Goal: Task Accomplishment & Management: Manage account settings

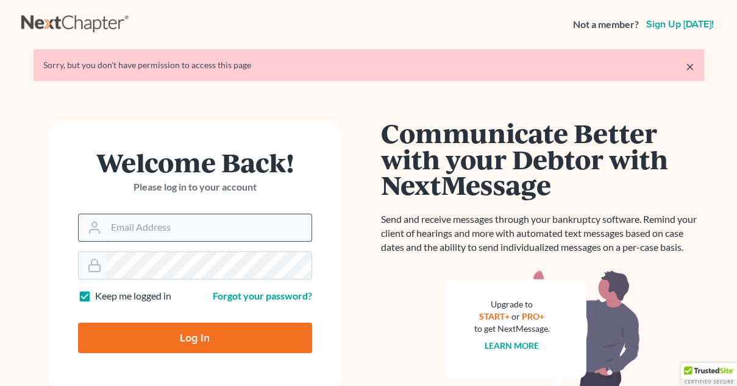
click at [169, 233] on input "Email Address" at bounding box center [208, 228] width 205 height 27
type input "[PERSON_NAME][EMAIL_ADDRESS][DOMAIN_NAME]"
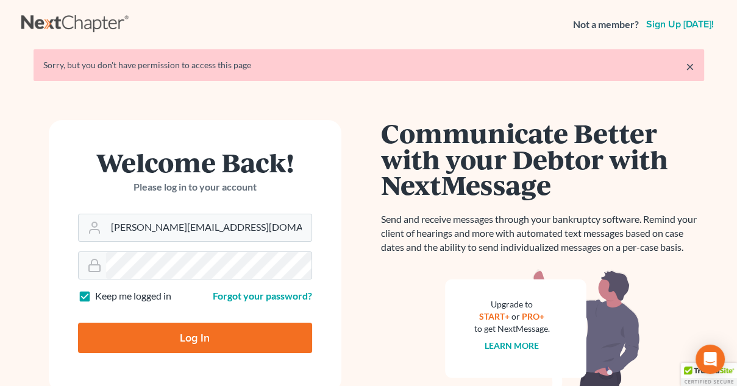
click at [183, 345] on input "Log In" at bounding box center [195, 338] width 234 height 30
type input "Thinking..."
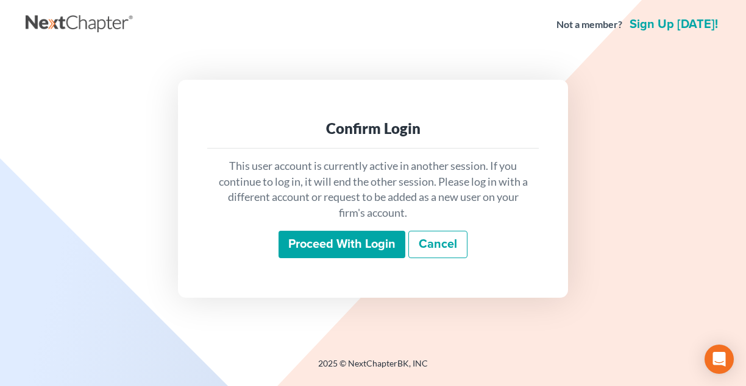
click at [345, 241] on input "Proceed with login" at bounding box center [341, 245] width 127 height 28
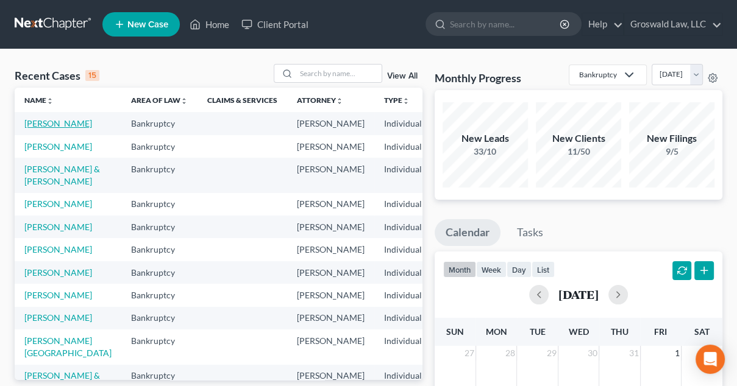
click at [27, 129] on link "[PERSON_NAME]" at bounding box center [58, 123] width 68 height 10
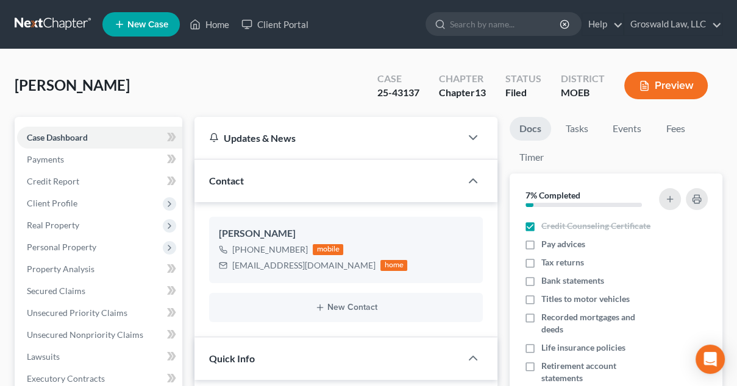
scroll to position [974, 0]
drag, startPoint x: 346, startPoint y: 269, endPoint x: 233, endPoint y: 268, distance: 112.7
click at [233, 268] on div "[EMAIL_ADDRESS][DOMAIN_NAME] home" at bounding box center [313, 266] width 188 height 16
copy div "[EMAIL_ADDRESS][DOMAIN_NAME]"
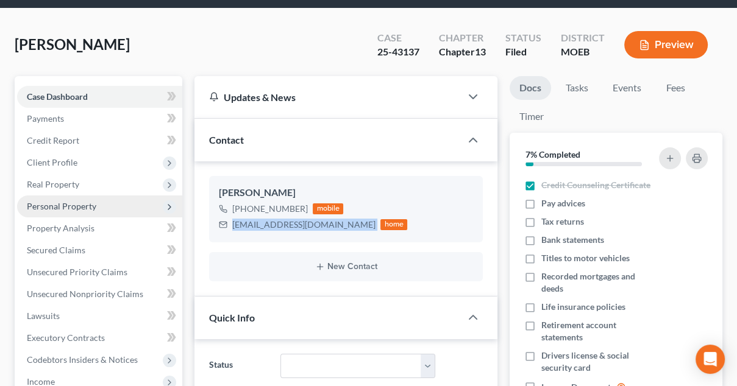
scroll to position [40, 0]
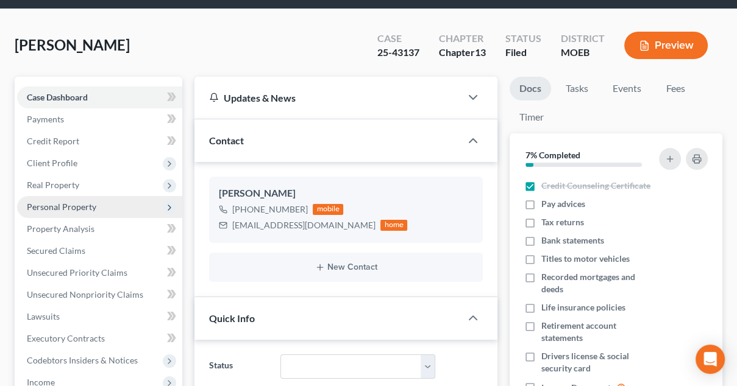
click at [68, 207] on span "Personal Property" at bounding box center [61, 207] width 69 height 10
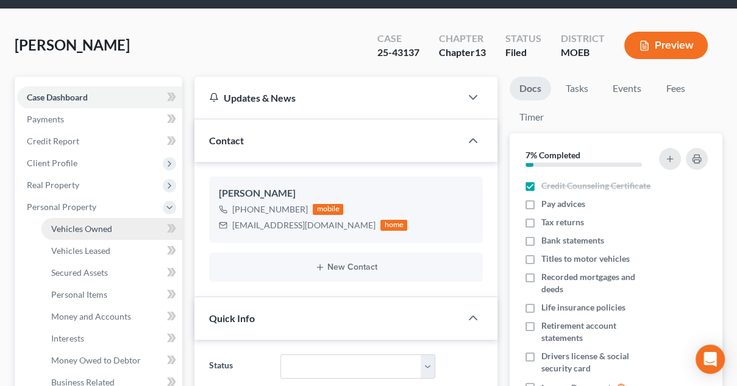
click at [77, 229] on span "Vehicles Owned" at bounding box center [81, 229] width 61 height 10
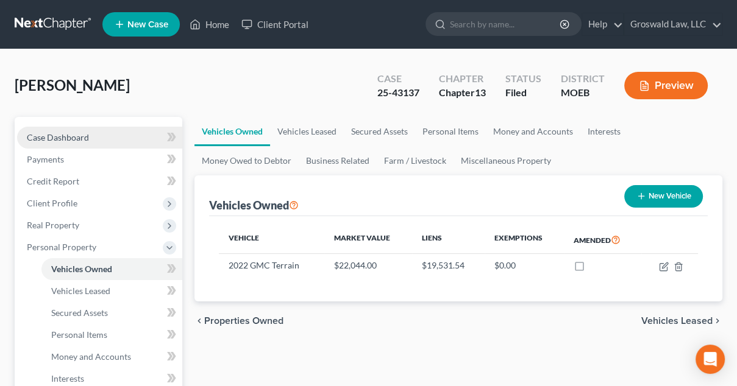
click at [121, 127] on link "Case Dashboard" at bounding box center [99, 138] width 165 height 22
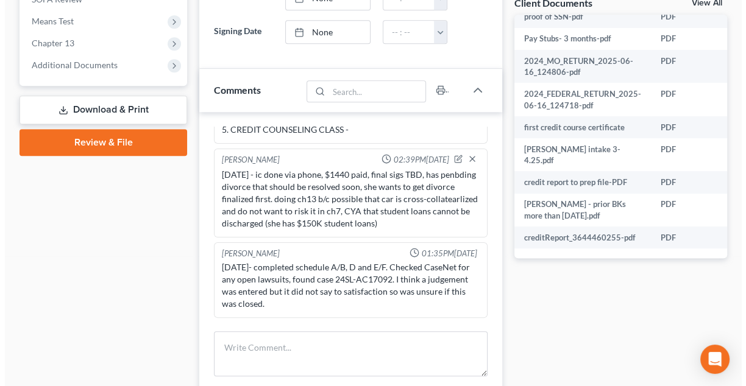
scroll to position [221, 103]
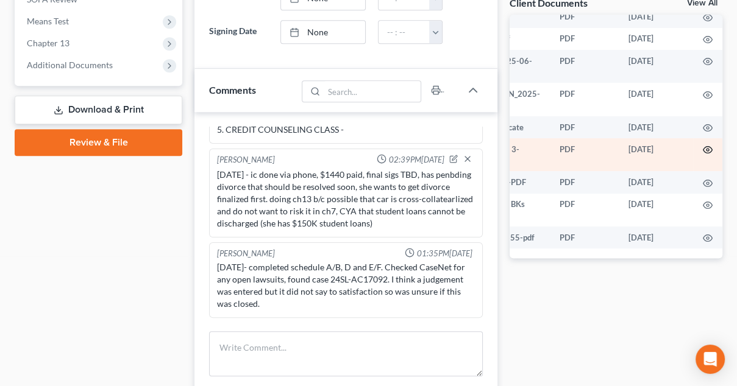
click at [703, 150] on icon "button" at bounding box center [708, 150] width 10 height 10
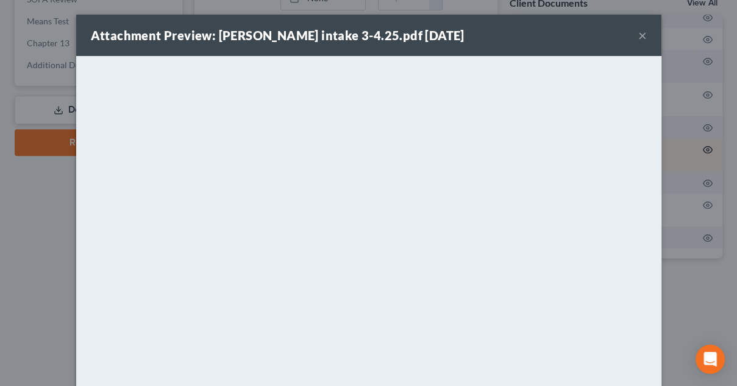
scroll to position [221, 100]
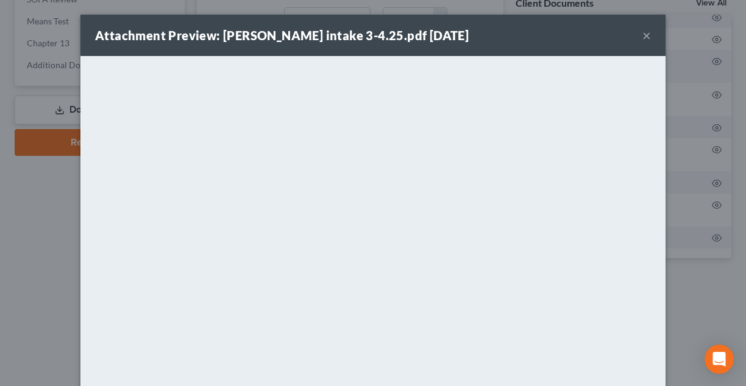
click at [642, 41] on button "×" at bounding box center [646, 35] width 9 height 15
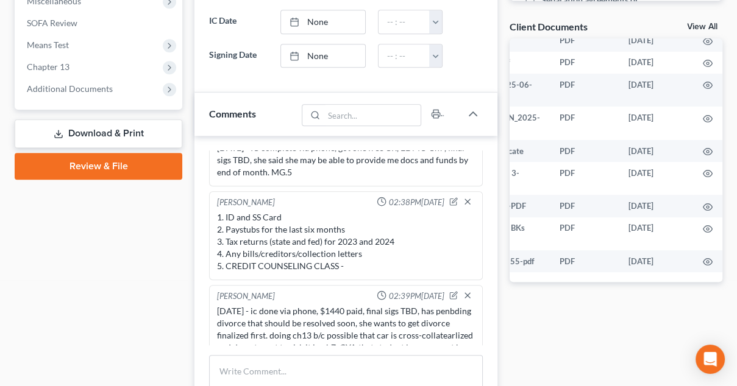
scroll to position [136, 0]
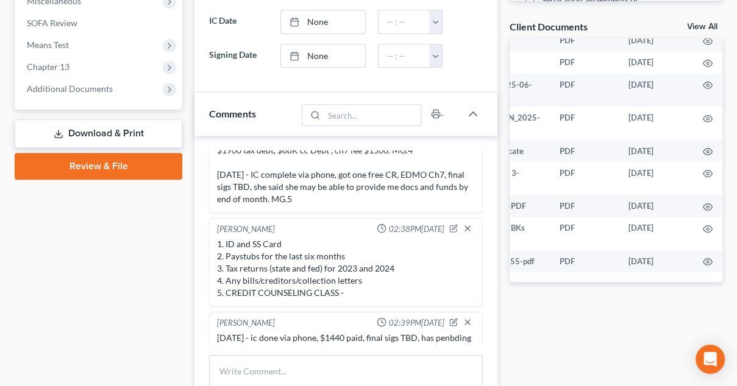
click at [280, 241] on div "1. ID and SS Card 2. Paystubs for the last six months 3. Tax returns (state and…" at bounding box center [346, 268] width 258 height 61
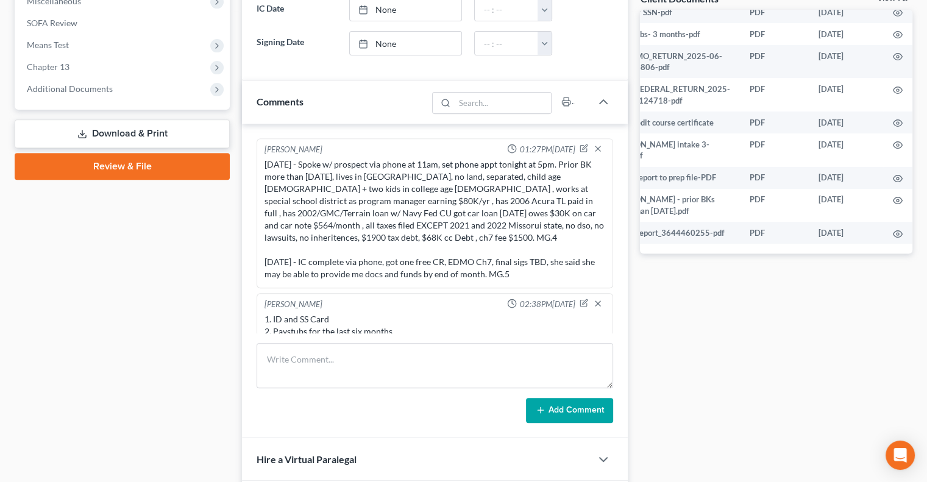
scroll to position [0, 0]
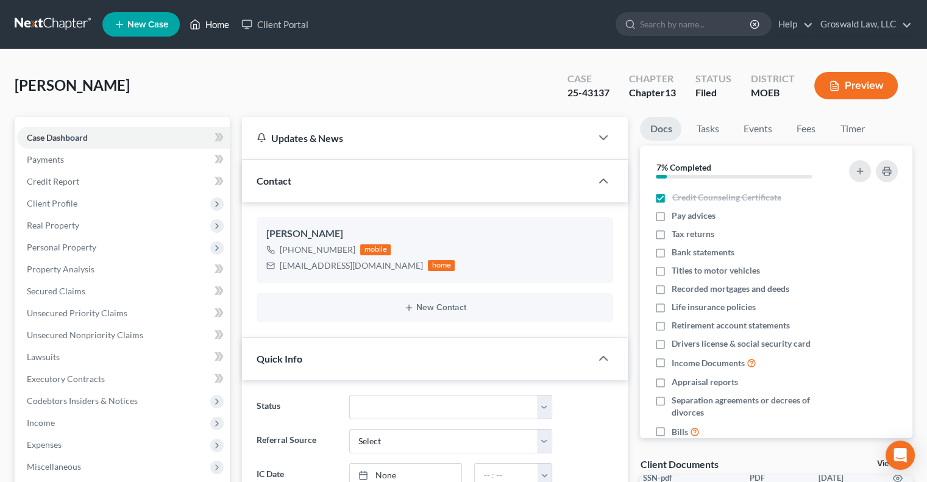
click at [205, 27] on link "Home" at bounding box center [209, 24] width 52 height 22
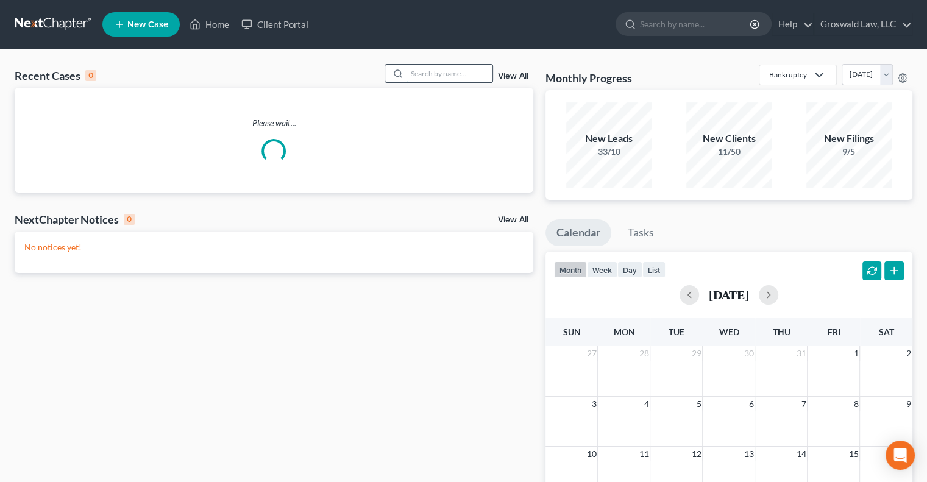
click at [427, 71] on input "search" at bounding box center [449, 74] width 85 height 18
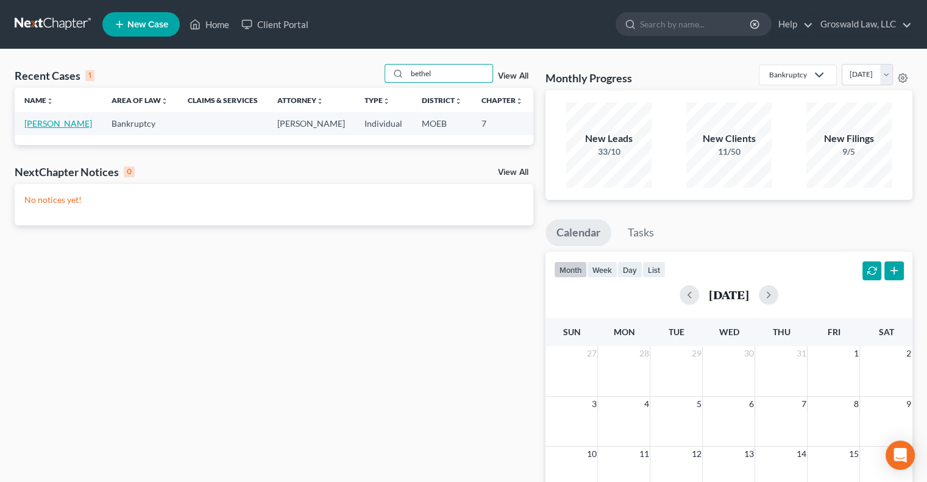
type input "bethel"
click at [30, 129] on link "[PERSON_NAME]" at bounding box center [58, 123] width 68 height 10
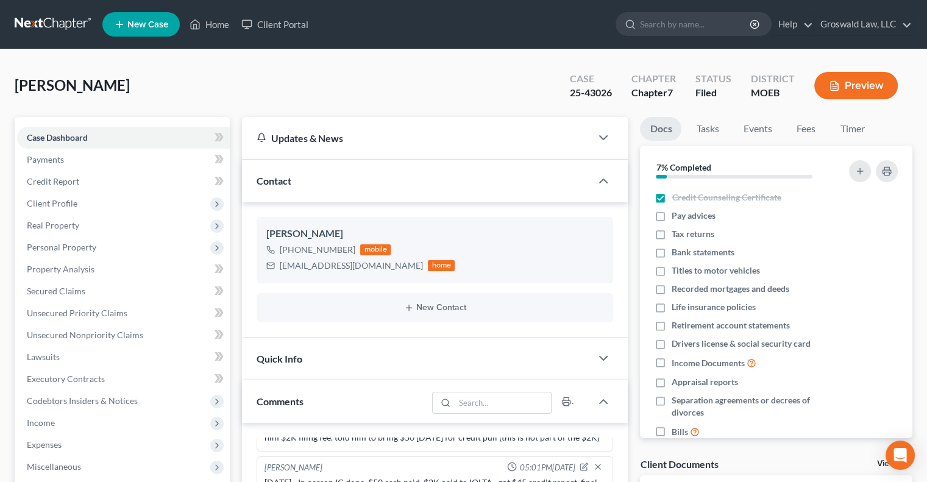
scroll to position [429, 0]
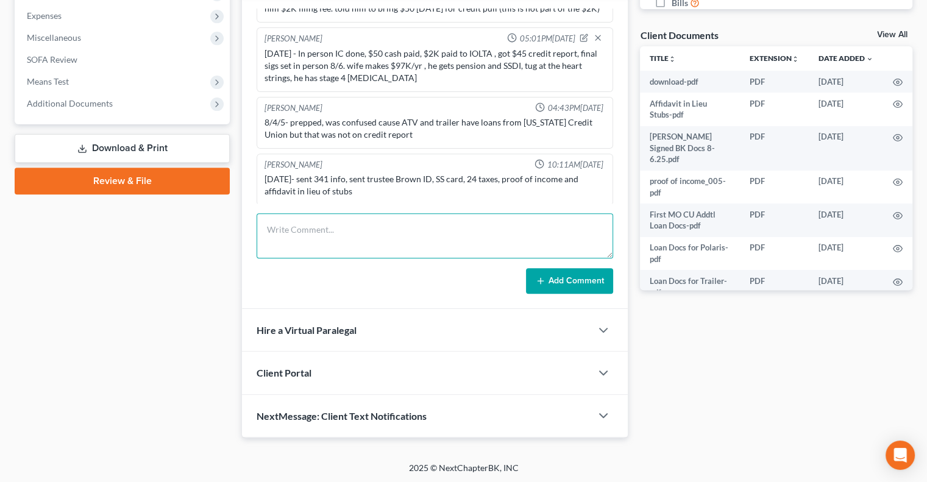
click at [338, 247] on textarea at bounding box center [435, 235] width 357 height 45
type textarea "[DATE] EFILED 2ND CCC"
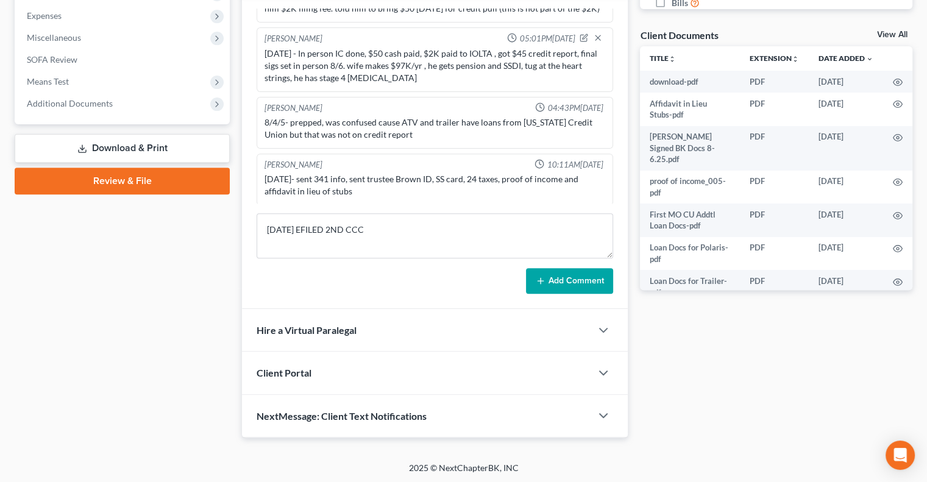
click at [591, 280] on button "Add Comment" at bounding box center [569, 281] width 87 height 26
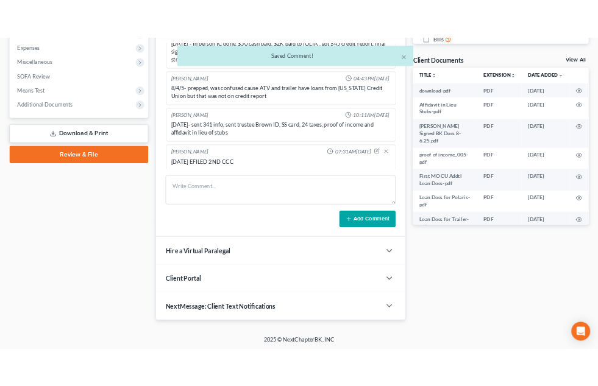
scroll to position [168, 0]
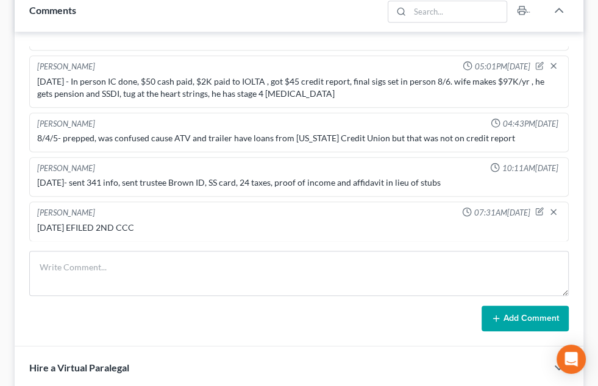
click at [463, 222] on div "[PERSON_NAME] 07:31AM[DATE] [DATE] EFILED 2ND CCC" at bounding box center [298, 222] width 539 height 40
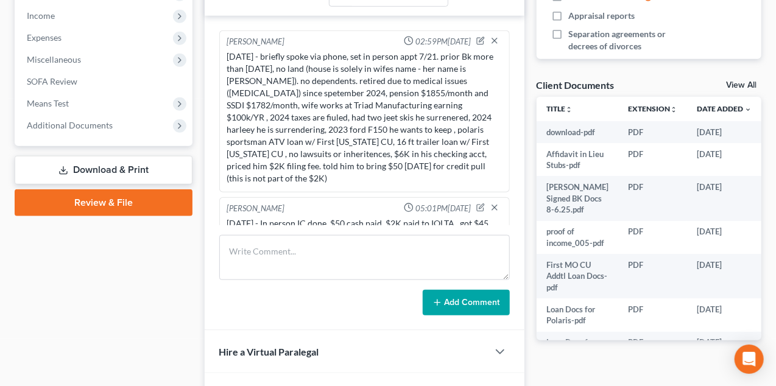
scroll to position [0, 0]
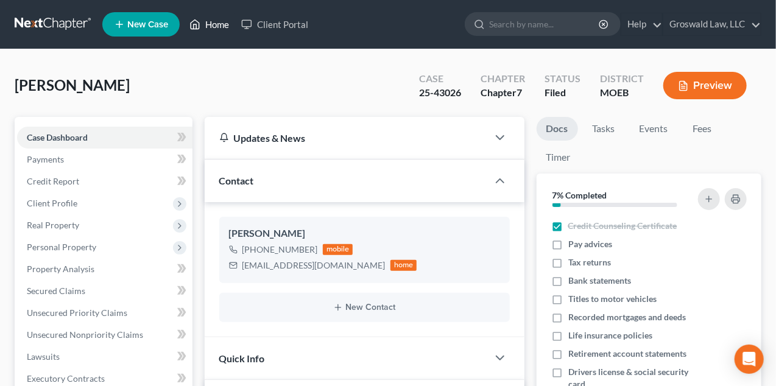
click at [204, 21] on link "Home" at bounding box center [209, 24] width 52 height 22
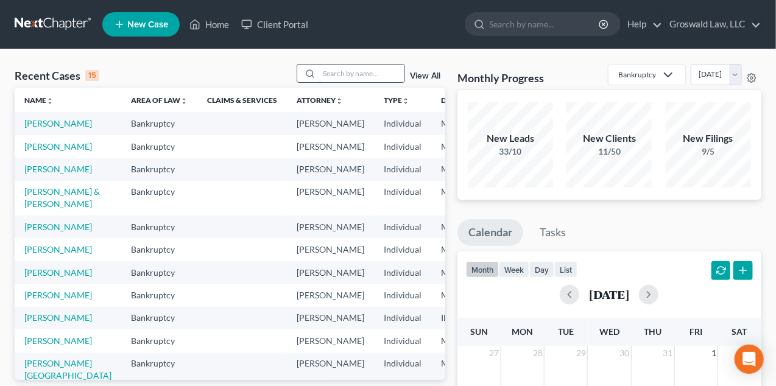
click at [367, 77] on input "search" at bounding box center [361, 74] width 85 height 18
click at [35, 174] on link "[PERSON_NAME]" at bounding box center [58, 169] width 68 height 10
select select "6"
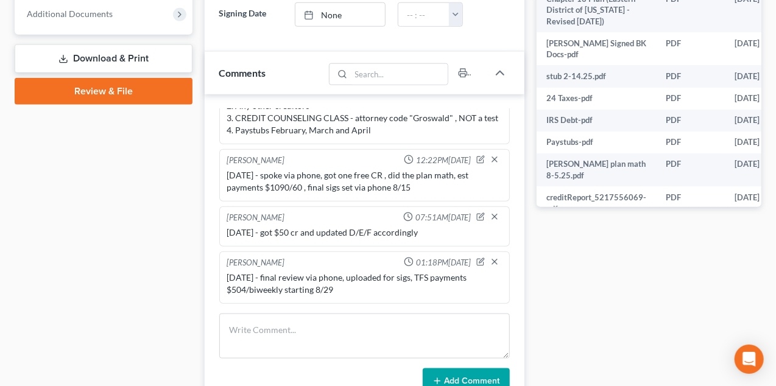
scroll to position [541, 0]
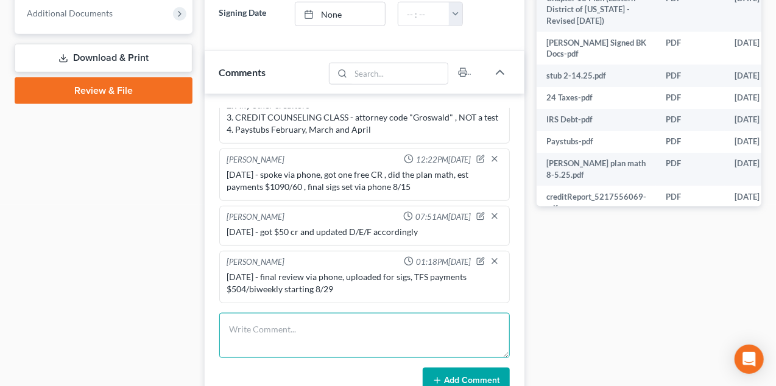
click at [312, 336] on textarea at bounding box center [364, 335] width 291 height 45
type textarea "[DATE] - email to client to finish ccc"
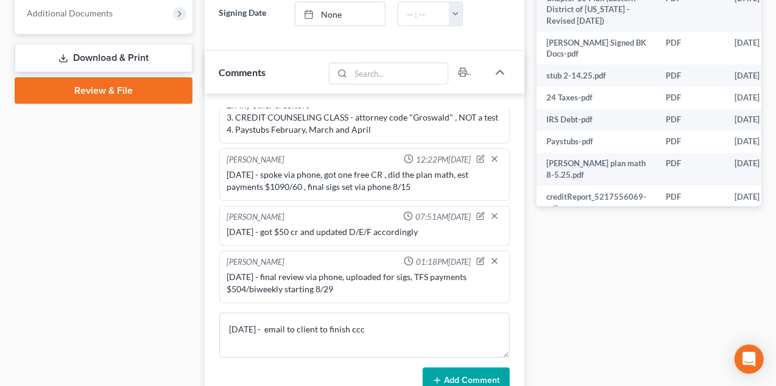
click at [485, 373] on button "Add Comment" at bounding box center [466, 381] width 87 height 26
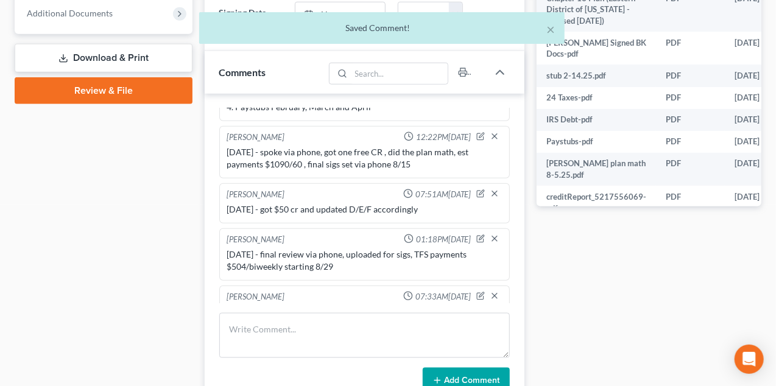
scroll to position [346, 0]
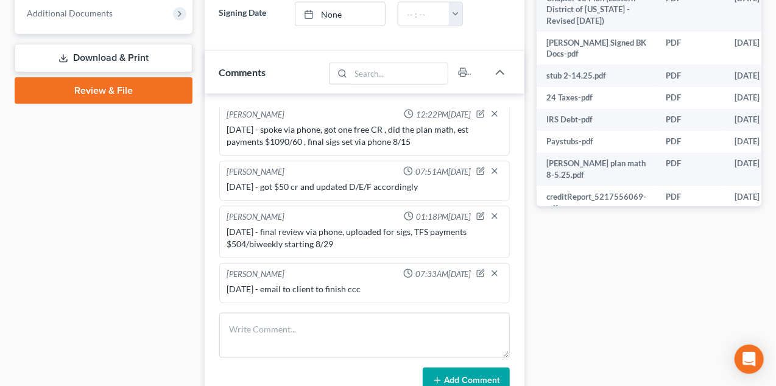
click at [613, 272] on div "Docs Tasks Events Fees Timer 0% Completed Nothing here yet! Credit Counseling C…" at bounding box center [649, 57] width 237 height 962
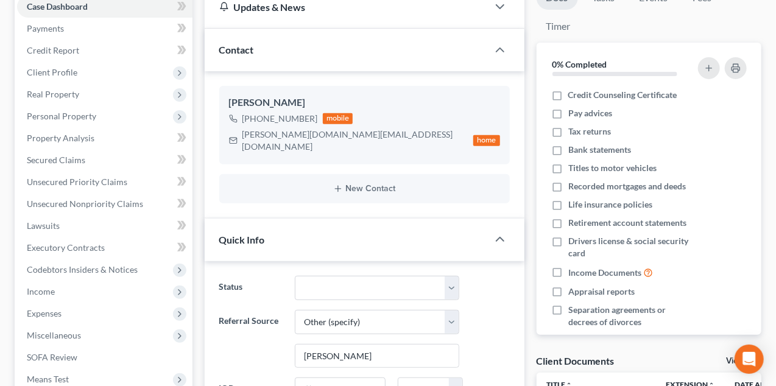
scroll to position [0, 0]
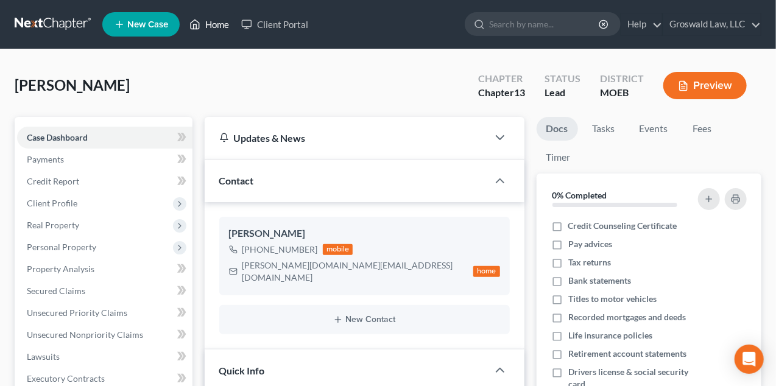
click at [196, 26] on icon at bounding box center [195, 24] width 11 height 15
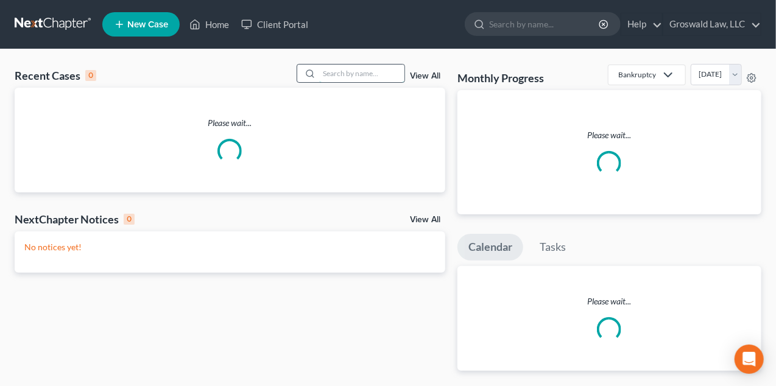
click at [373, 77] on input "search" at bounding box center [361, 74] width 85 height 18
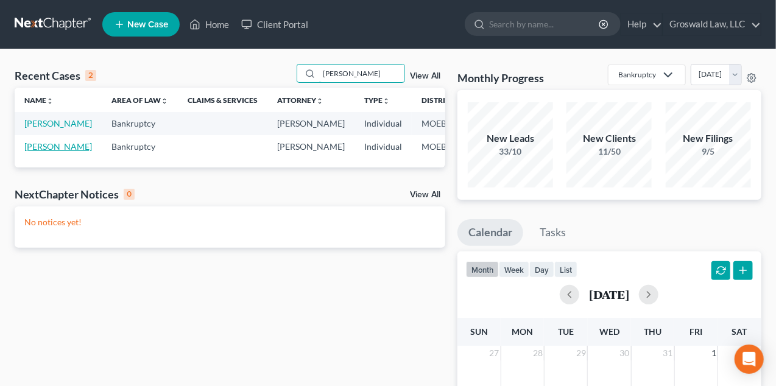
type input "[PERSON_NAME]"
click at [34, 152] on link "[PERSON_NAME]" at bounding box center [58, 146] width 68 height 10
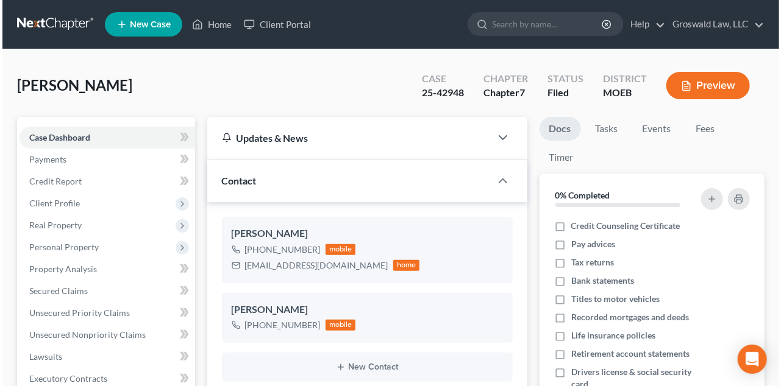
scroll to position [157, 0]
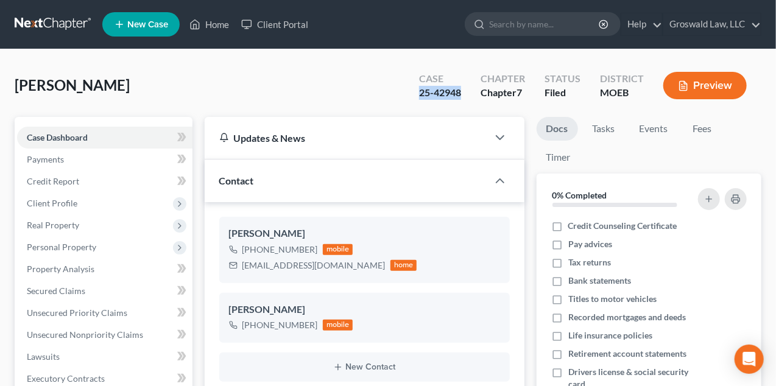
drag, startPoint x: 463, startPoint y: 94, endPoint x: 413, endPoint y: 93, distance: 50.0
click at [413, 93] on div "Case 25-42948" at bounding box center [441, 87] width 62 height 36
copy div "25-42948"
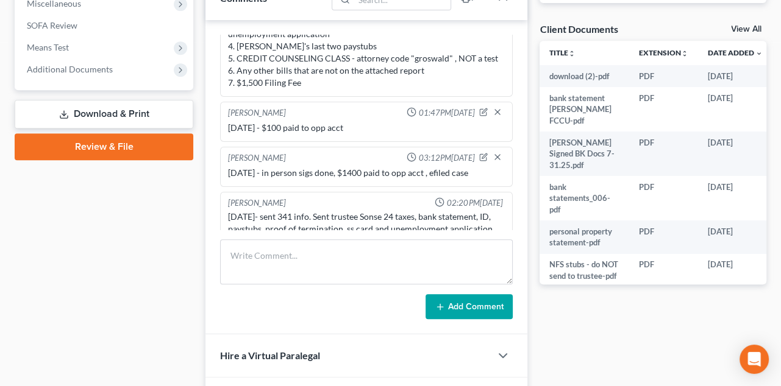
scroll to position [473, 0]
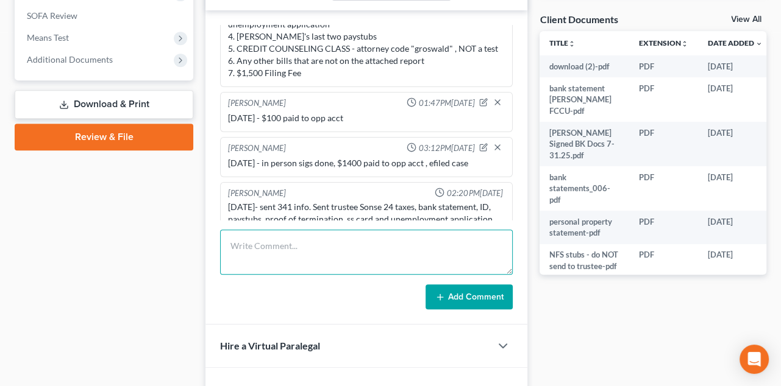
click at [268, 256] on textarea at bounding box center [366, 252] width 293 height 45
type textarea "[DATE] - EFILED 2ND CCC"
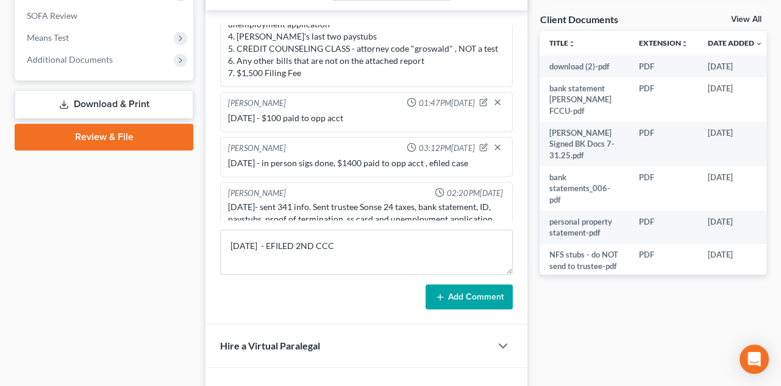
click at [463, 293] on button "Add Comment" at bounding box center [468, 298] width 87 height 26
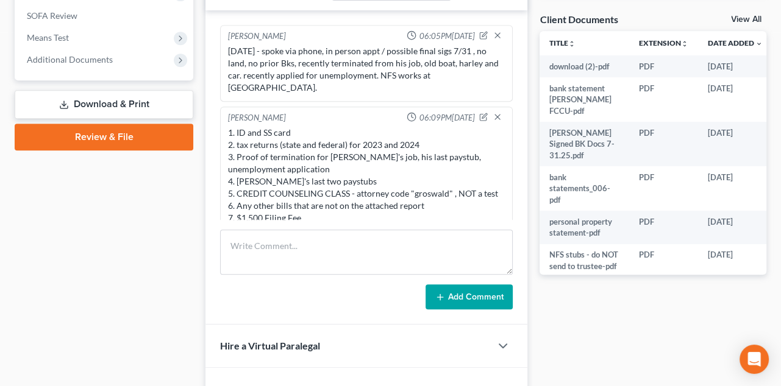
scroll to position [0, 0]
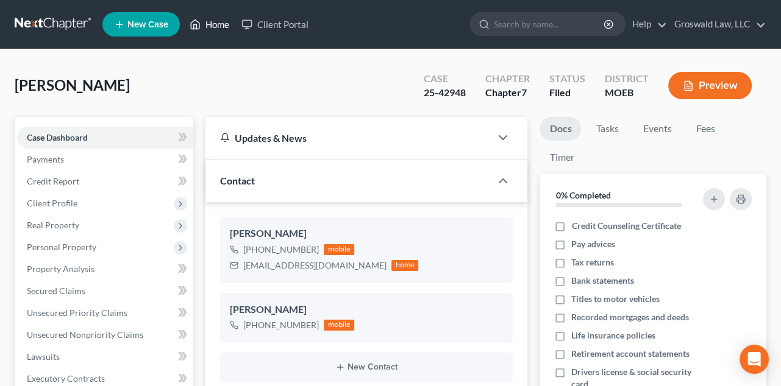
click at [215, 23] on link "Home" at bounding box center [209, 24] width 52 height 22
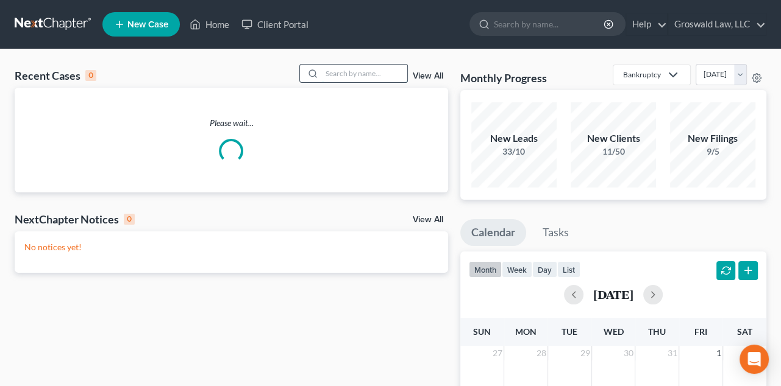
click at [355, 76] on input "search" at bounding box center [364, 74] width 85 height 18
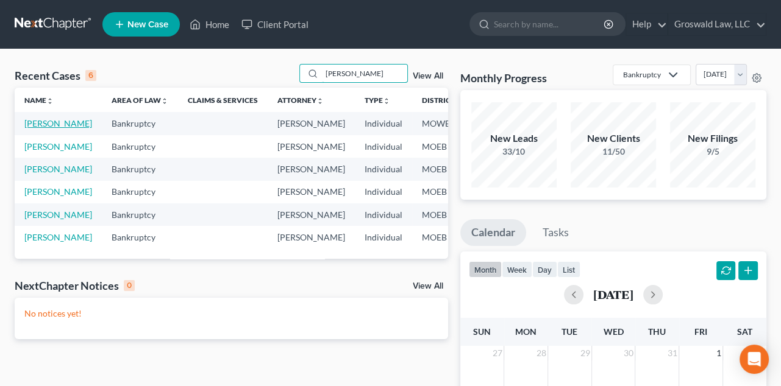
type input "[PERSON_NAME]"
click at [35, 129] on link "[PERSON_NAME]" at bounding box center [58, 123] width 68 height 10
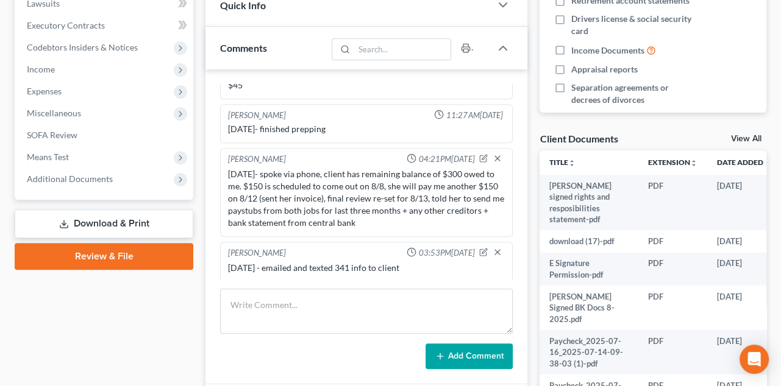
scroll to position [375, 0]
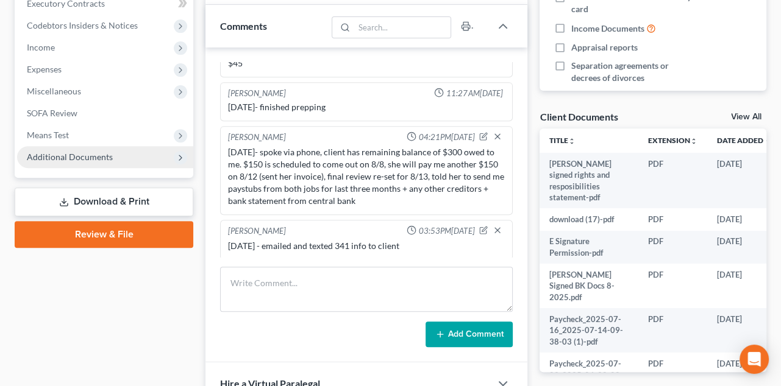
click at [129, 158] on span "Additional Documents" at bounding box center [105, 157] width 176 height 22
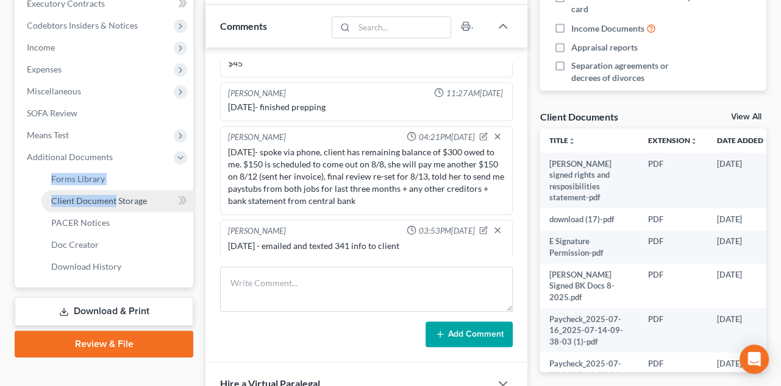
drag, startPoint x: 129, startPoint y: 158, endPoint x: 113, endPoint y: 199, distance: 44.6
click at [113, 199] on li "Additional Documents Forms Library Client Document Storage PACER Notices Doc Fo…" at bounding box center [105, 212] width 176 height 132
click at [152, 204] on link "Client Document Storage" at bounding box center [117, 201] width 152 height 22
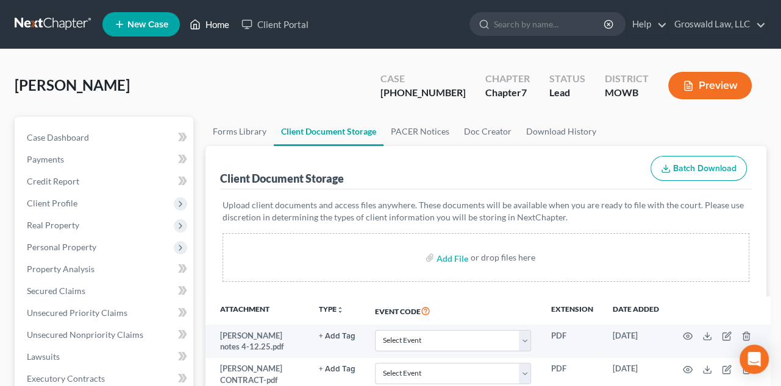
click at [218, 31] on link "Home" at bounding box center [209, 24] width 52 height 22
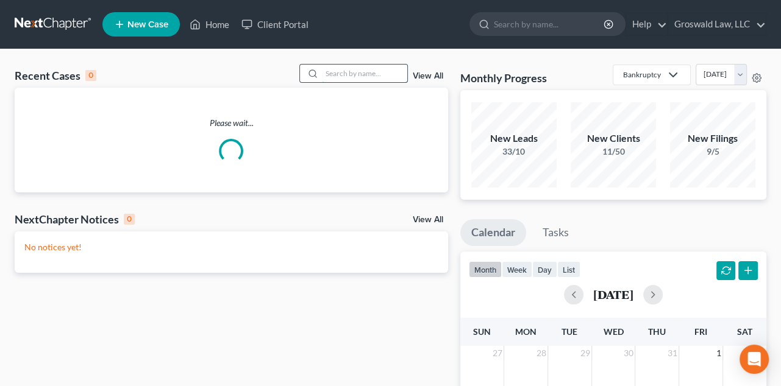
click at [338, 73] on input "search" at bounding box center [364, 74] width 85 height 18
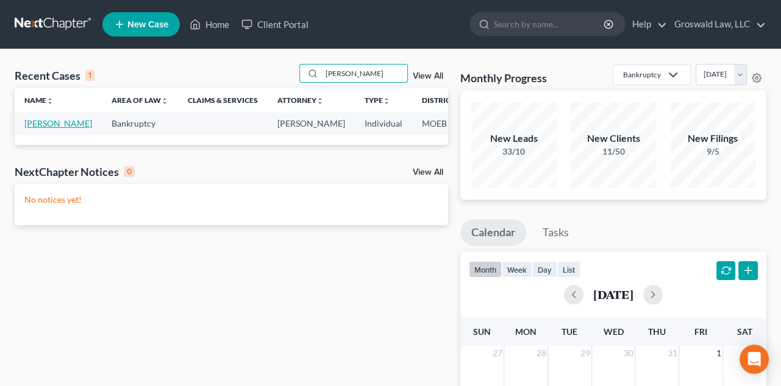
type input "[PERSON_NAME]"
click at [32, 129] on link "[PERSON_NAME]" at bounding box center [58, 123] width 68 height 10
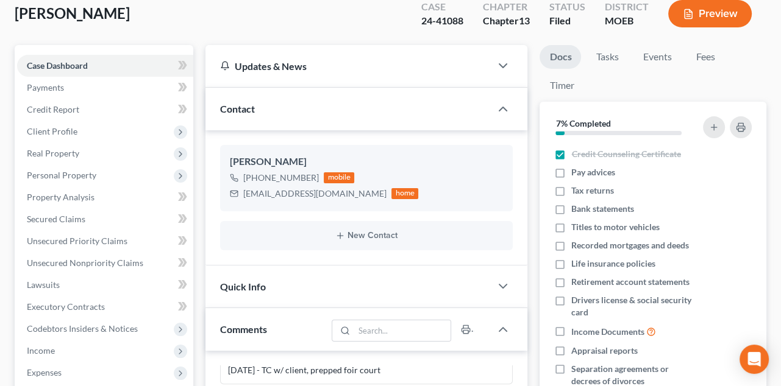
scroll to position [41, 0]
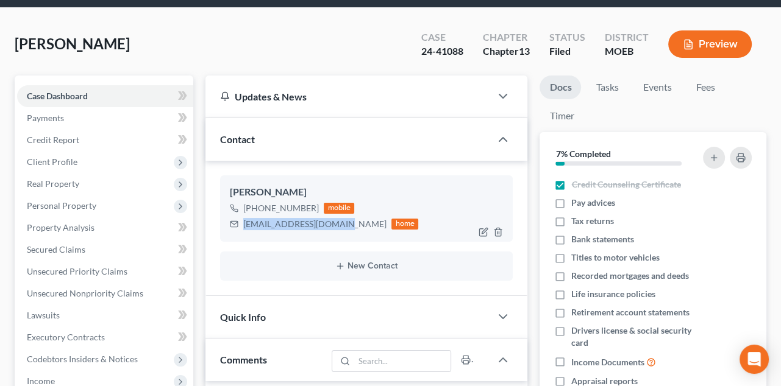
drag, startPoint x: 344, startPoint y: 224, endPoint x: 241, endPoint y: 221, distance: 102.4
click at [241, 221] on div "[EMAIL_ADDRESS][DOMAIN_NAME] home" at bounding box center [324, 224] width 188 height 16
copy div "[EMAIL_ADDRESS][DOMAIN_NAME]"
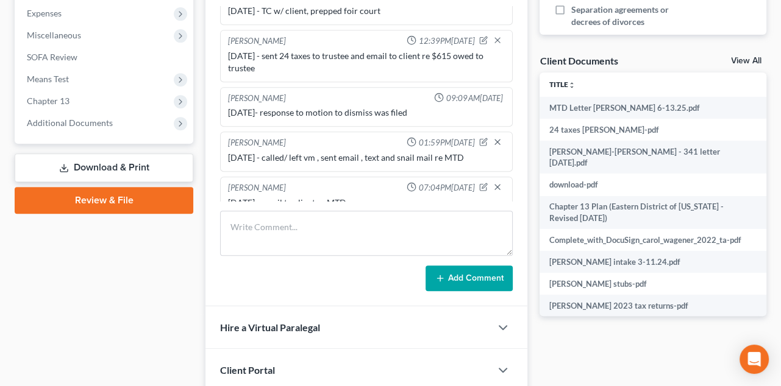
scroll to position [524, 0]
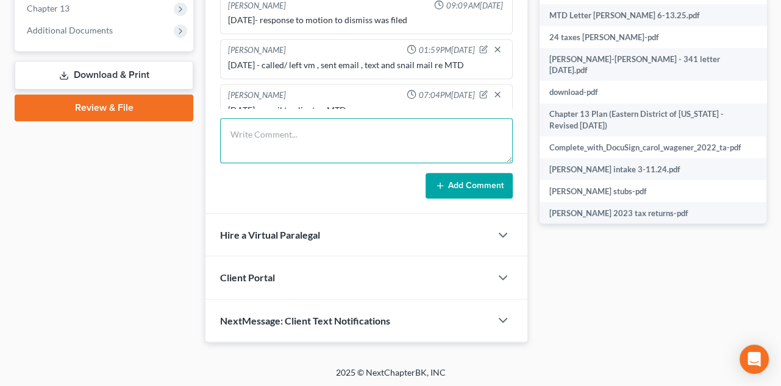
click at [310, 137] on textarea at bounding box center [366, 140] width 293 height 45
type textarea "[DATE] - email to client re MTD"
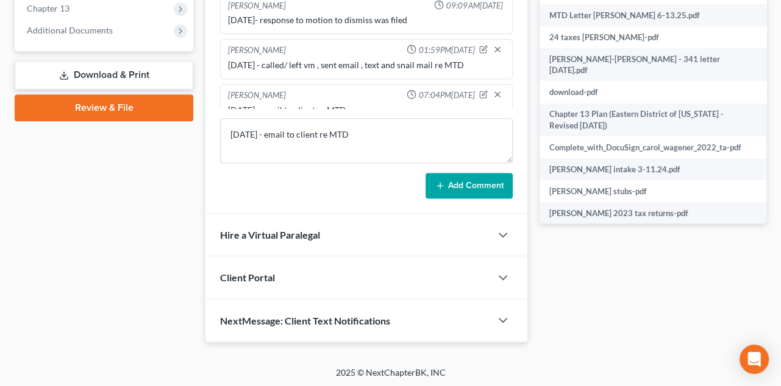
click at [462, 193] on button "Add Comment" at bounding box center [468, 186] width 87 height 26
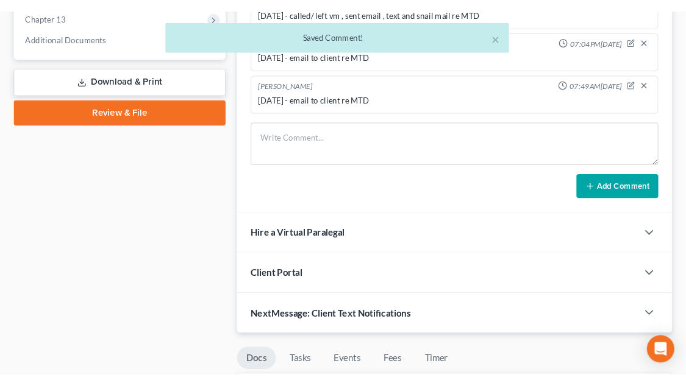
scroll to position [536, 0]
